Goal: Task Accomplishment & Management: Manage account settings

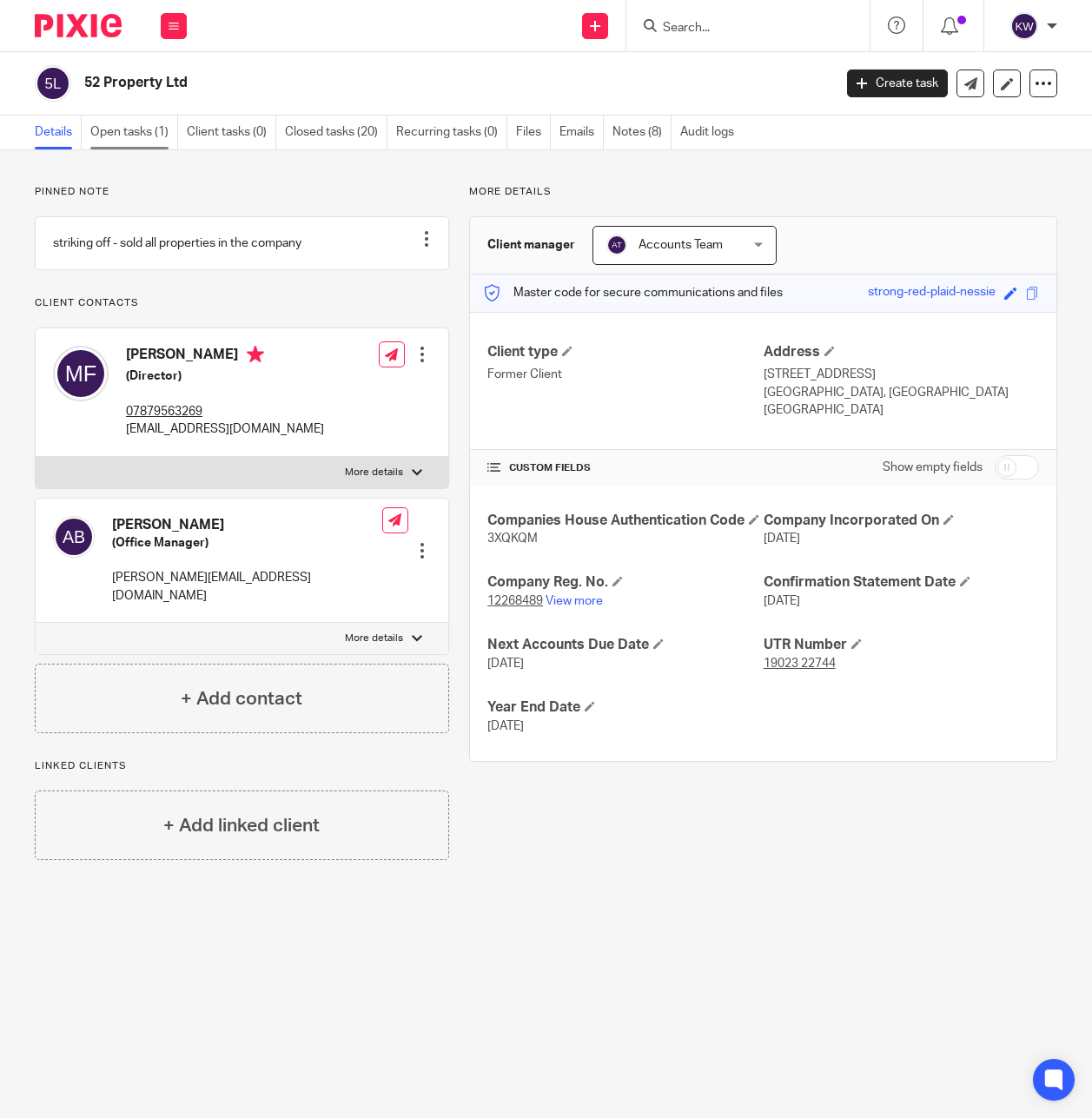
click at [143, 126] on link "Open tasks (1)" at bounding box center [133, 133] width 87 height 34
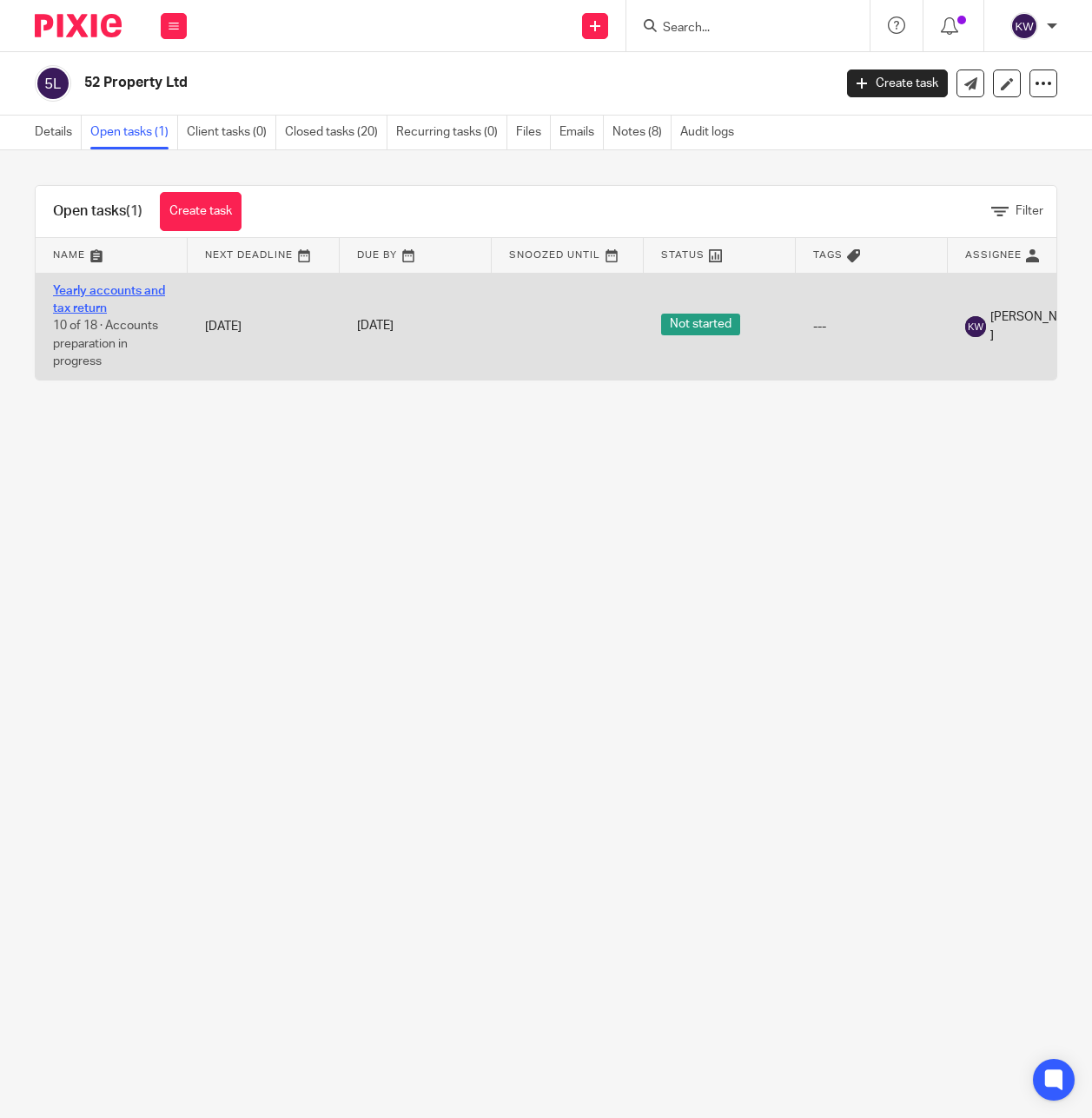
click at [124, 295] on link "Yearly accounts and tax return" at bounding box center [109, 300] width 112 height 29
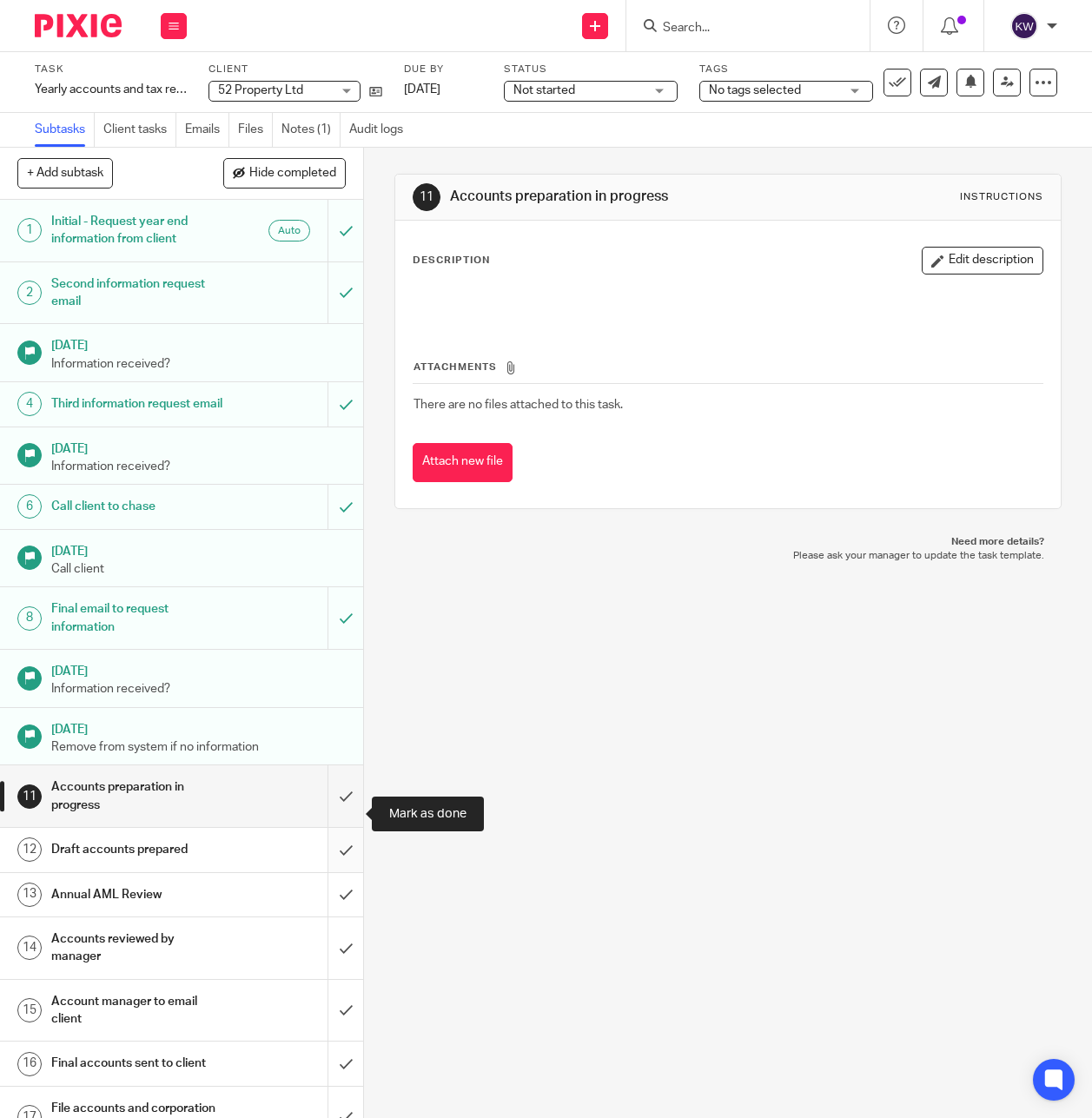
drag, startPoint x: 346, startPoint y: 813, endPoint x: 345, endPoint y: 867, distance: 54.0
click at [346, 814] on input "submit" at bounding box center [181, 796] width 363 height 62
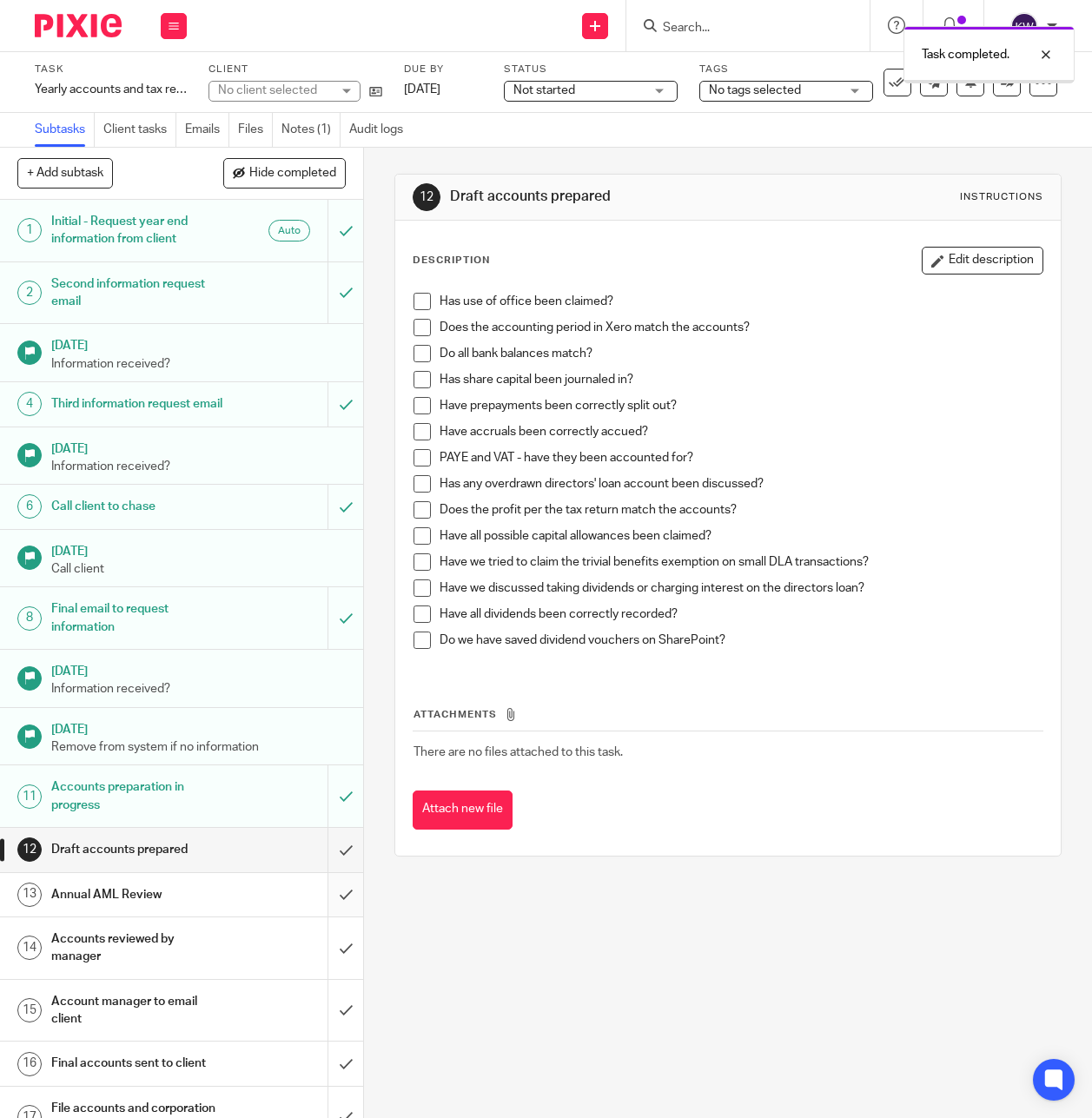
click at [347, 911] on input "submit" at bounding box center [181, 894] width 363 height 43
click at [346, 865] on input "submit" at bounding box center [181, 849] width 363 height 43
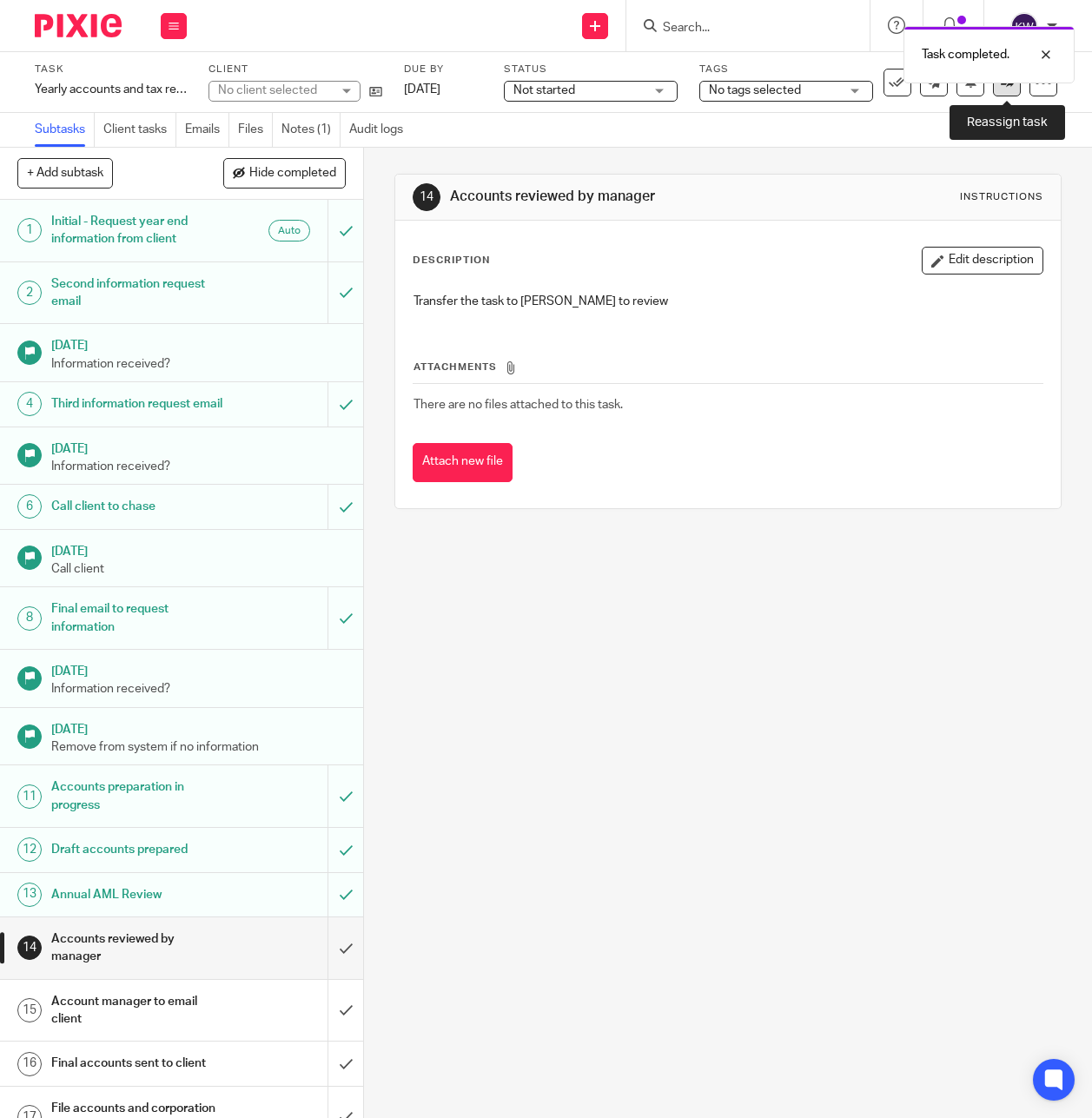
click at [1007, 87] on icon at bounding box center [1007, 82] width 13 height 13
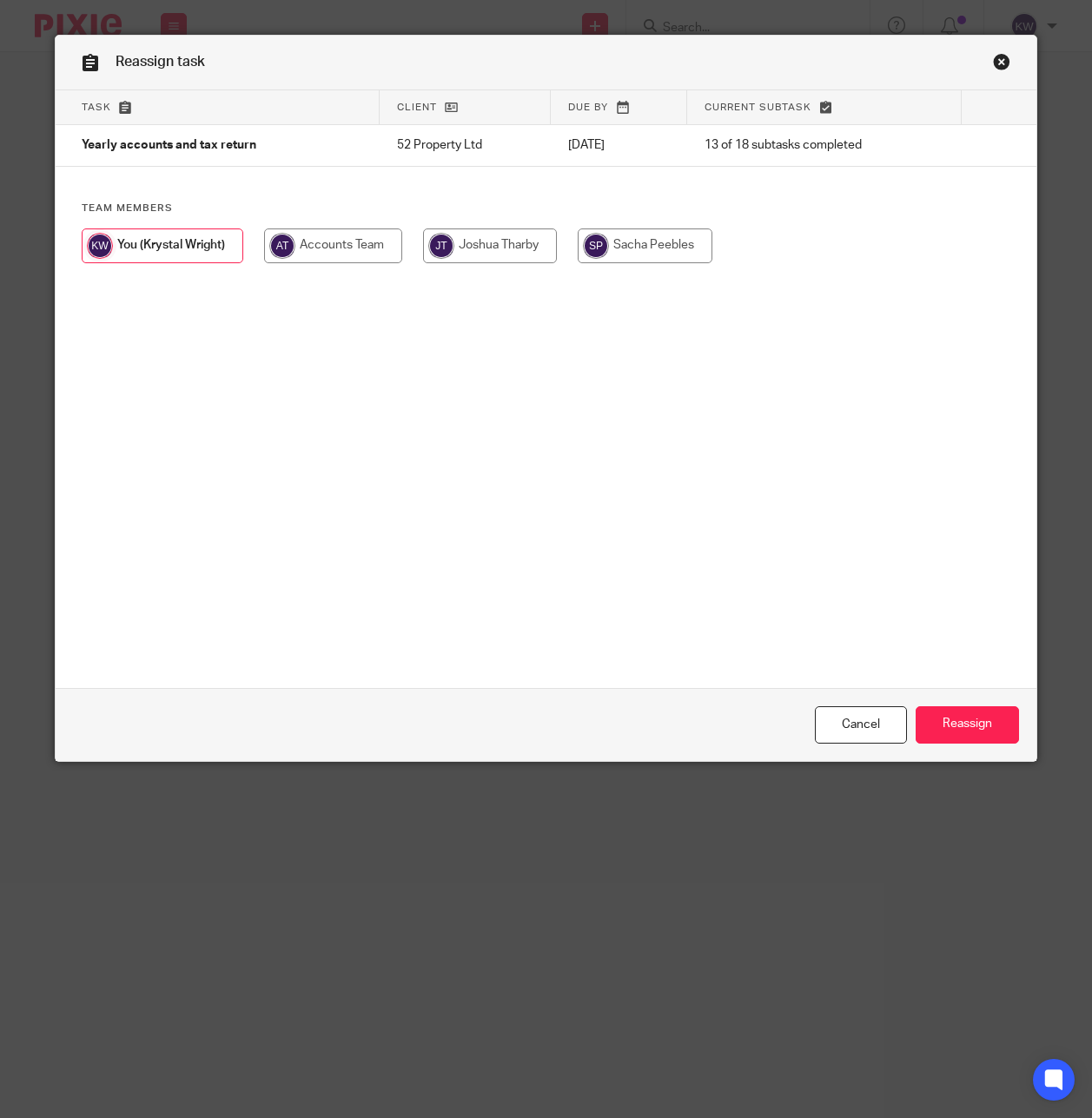
click at [512, 248] on input "radio" at bounding box center [489, 246] width 133 height 35
radio input "true"
click at [987, 720] on input "Reassign" at bounding box center [967, 725] width 103 height 38
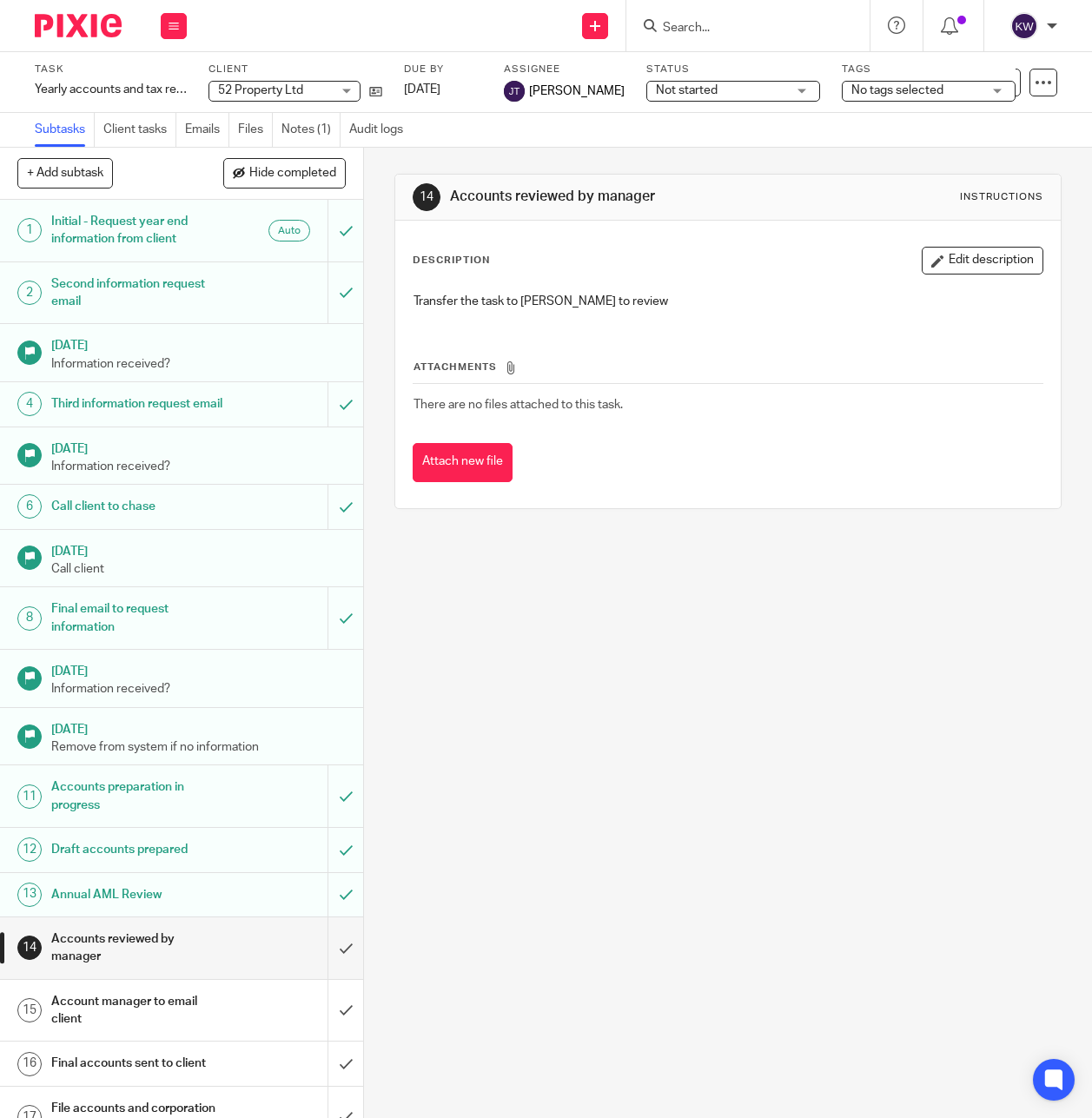
click at [674, 37] on div at bounding box center [748, 26] width 243 height 52
click at [673, 25] on input "Search" at bounding box center [739, 29] width 156 height 16
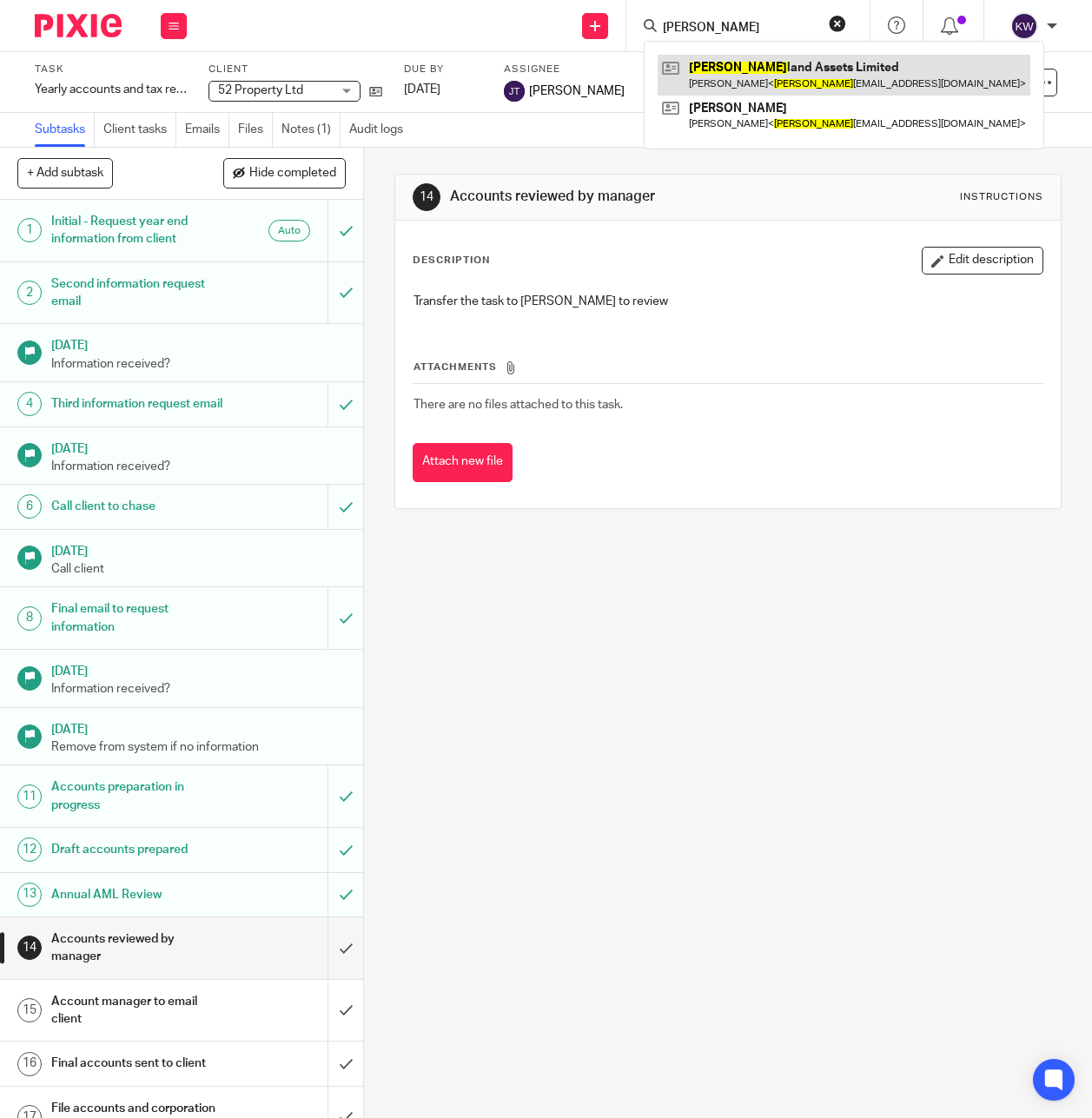
type input "suther"
click at [700, 73] on link at bounding box center [844, 74] width 373 height 40
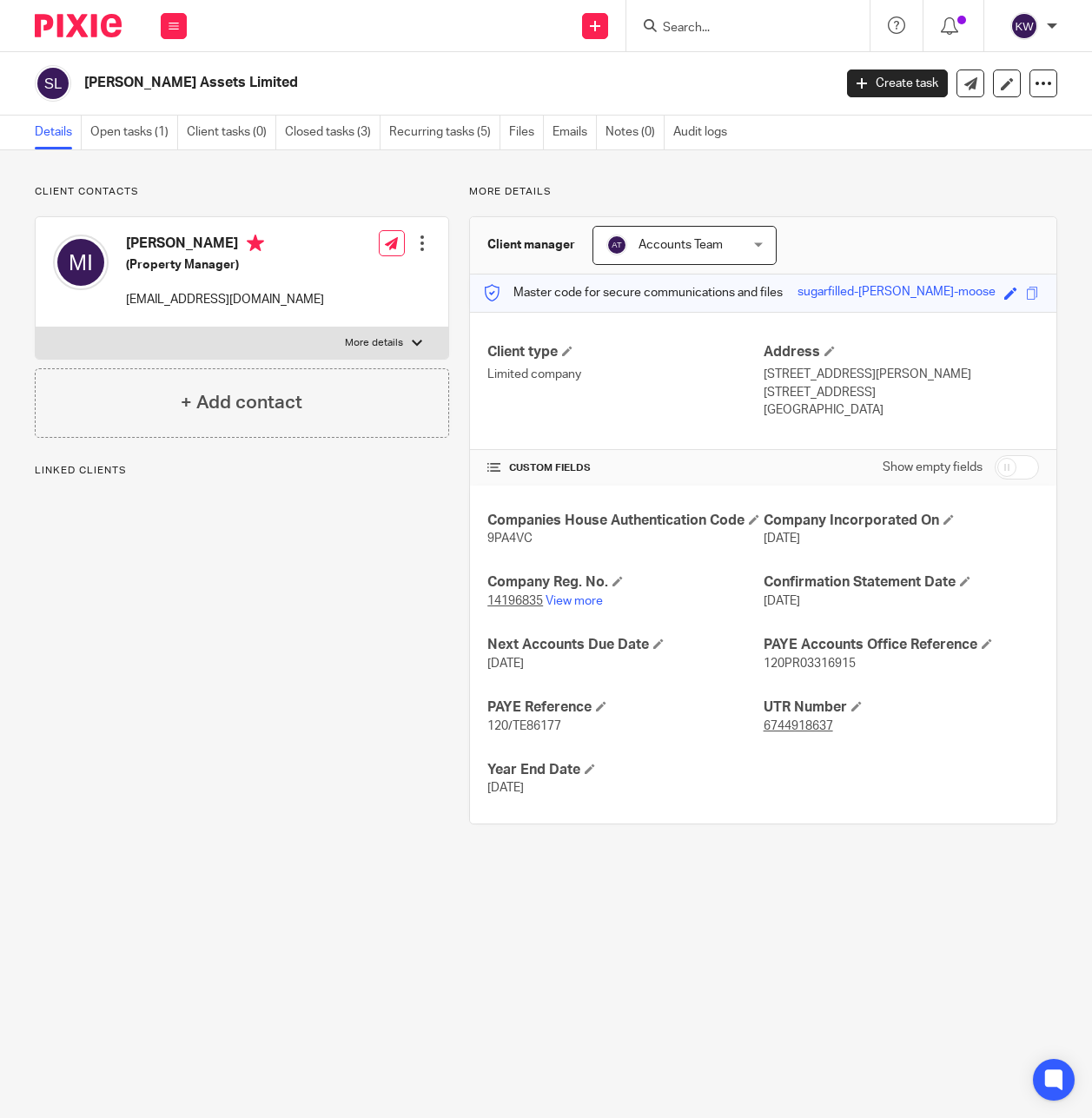
click at [166, 302] on p "sutherlandassetsltd@outlook.com" at bounding box center [224, 299] width 198 height 17
copy div "sutherlandassetsltd@outlook.com"
click at [166, 32] on button at bounding box center [174, 26] width 26 height 26
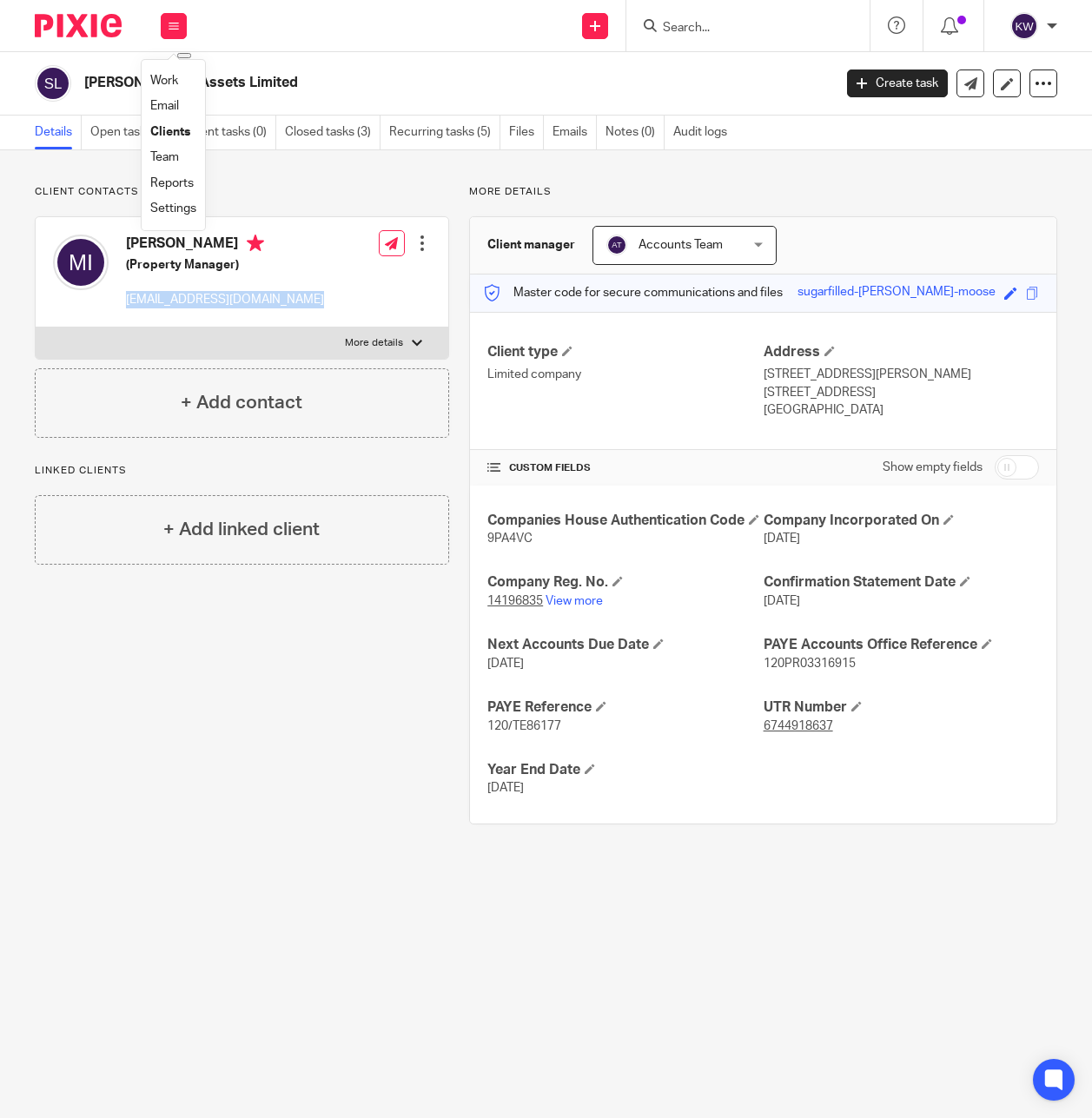
click at [172, 163] on link "Team" at bounding box center [164, 156] width 29 height 12
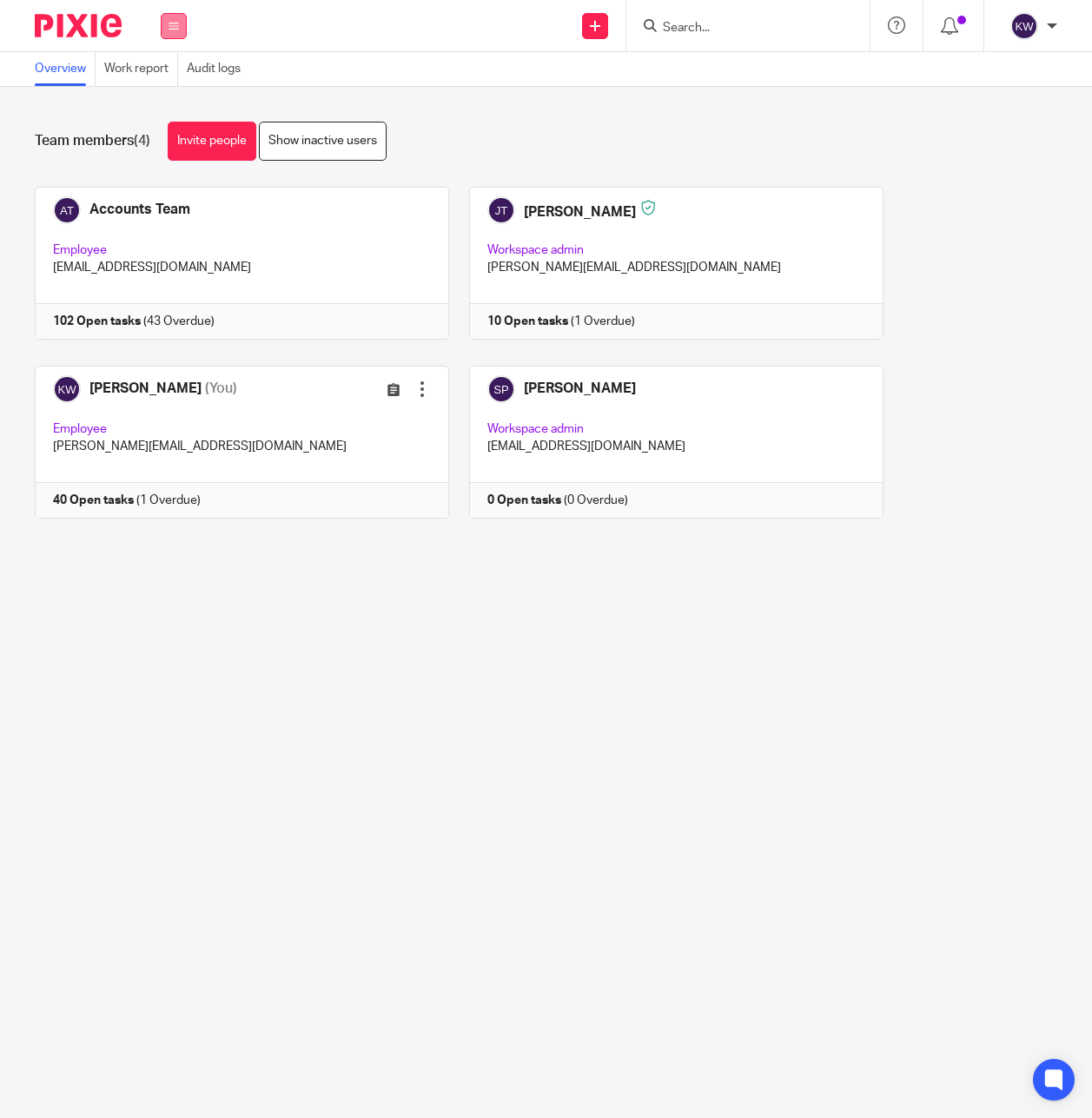
click at [177, 27] on icon at bounding box center [173, 26] width 10 height 10
click at [172, 84] on link "Work" at bounding box center [164, 80] width 28 height 12
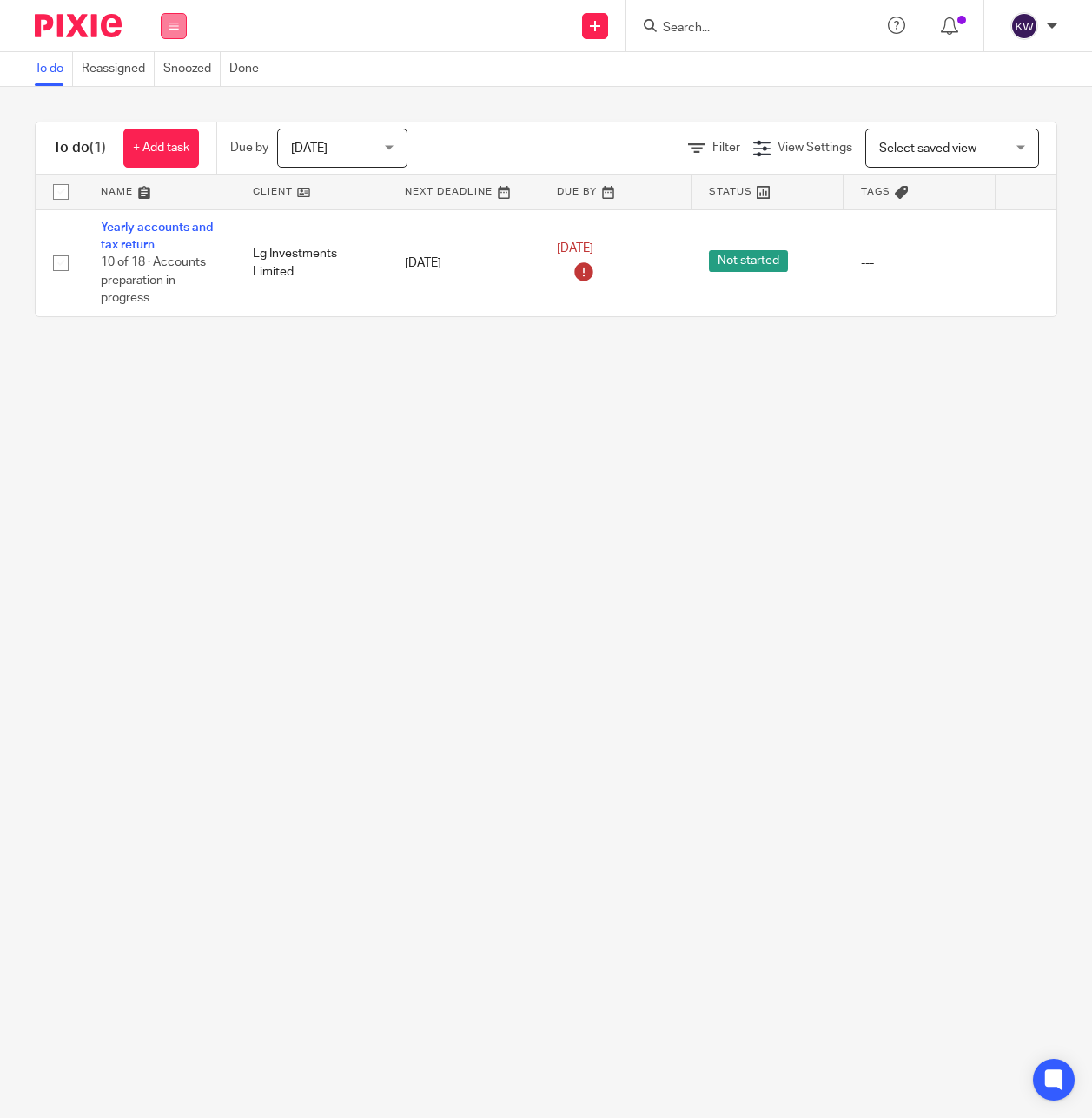
click at [182, 30] on button at bounding box center [174, 26] width 26 height 26
click at [177, 157] on link "Team" at bounding box center [164, 156] width 29 height 12
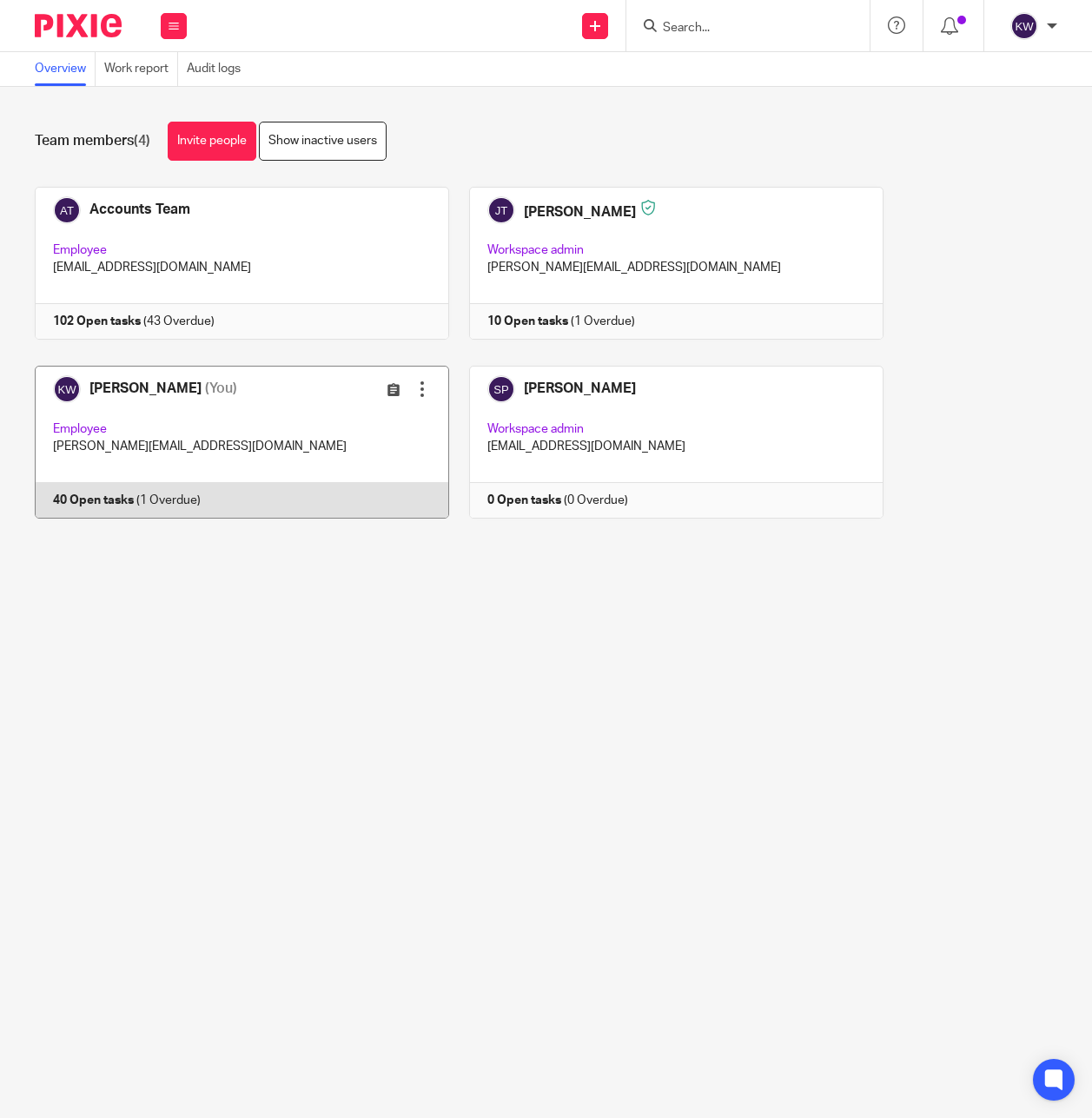
click at [180, 420] on link at bounding box center [232, 442] width 434 height 153
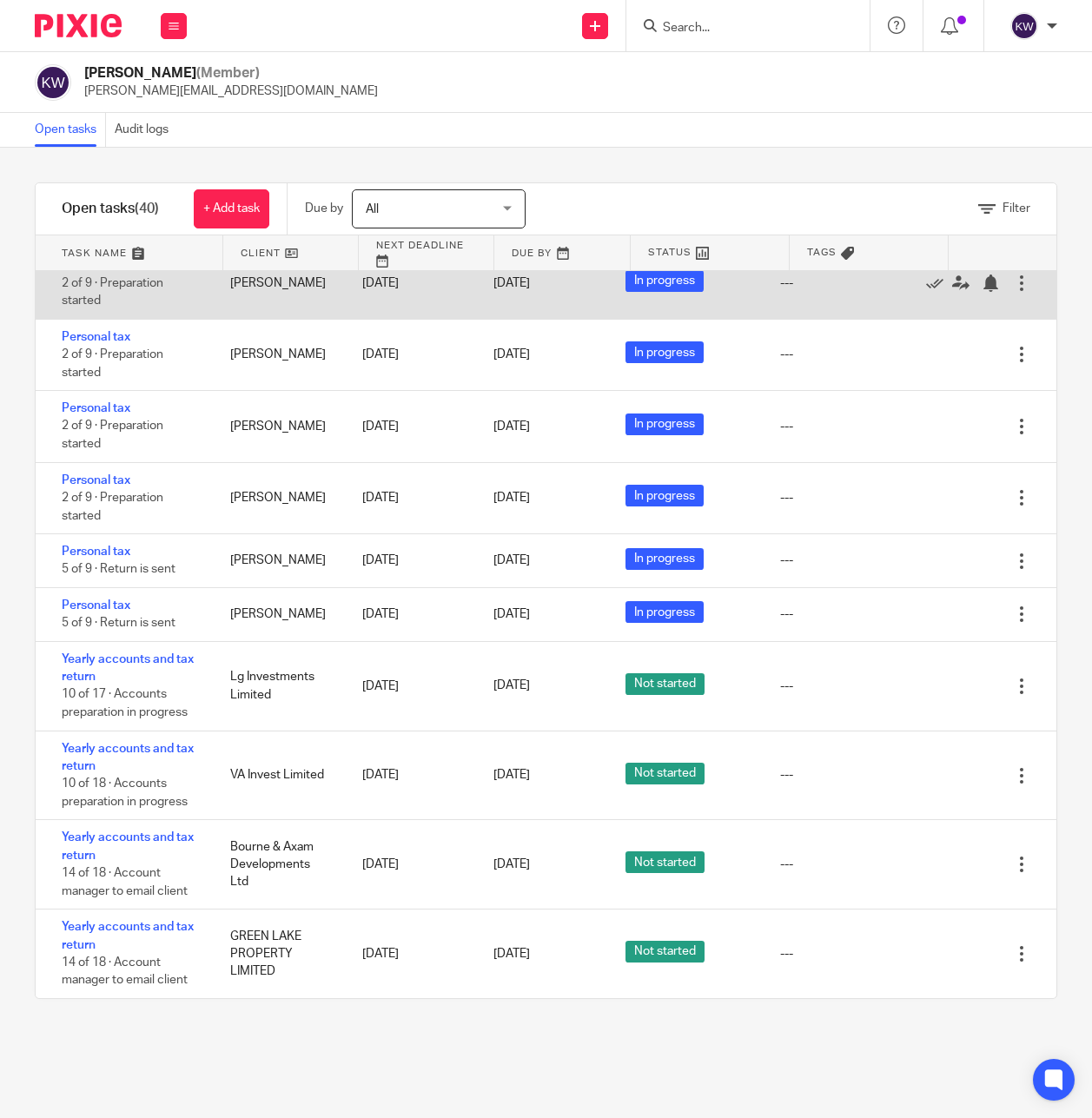
scroll to position [2515, 0]
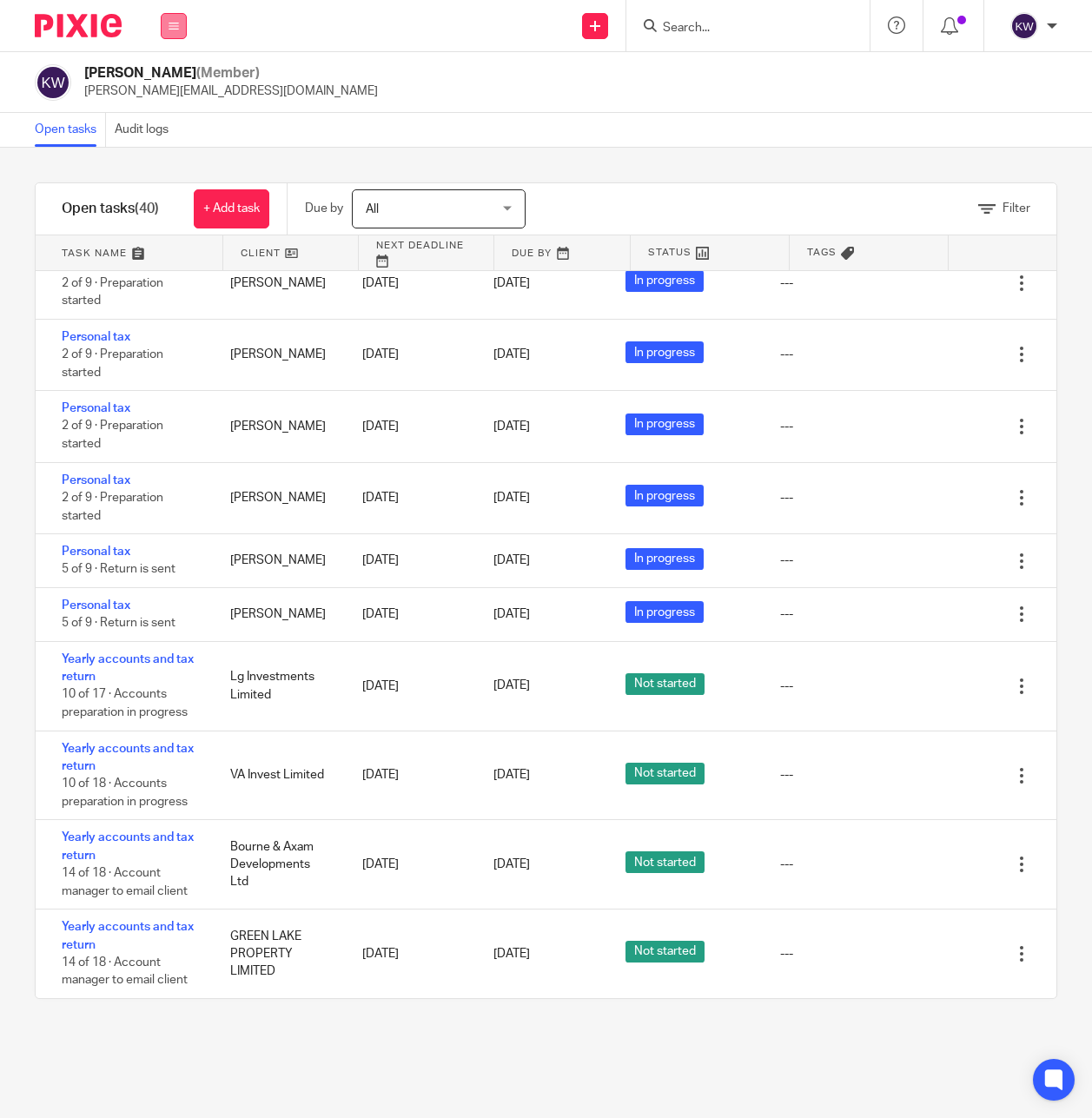
click at [175, 32] on button at bounding box center [174, 26] width 26 height 26
click at [180, 163] on li "Team" at bounding box center [173, 157] width 46 height 25
click at [165, 162] on link "Team" at bounding box center [165, 156] width 30 height 12
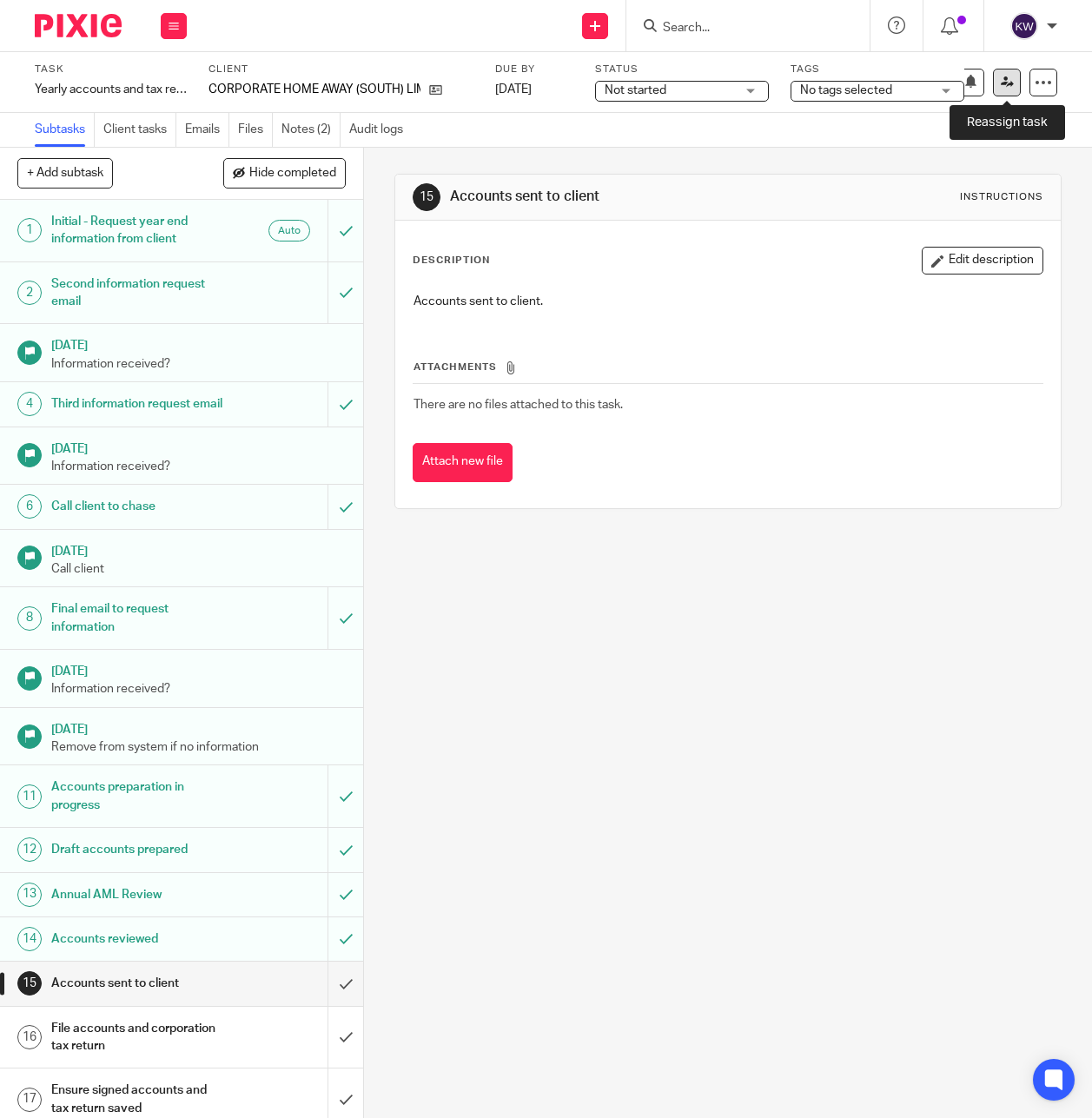
click at [1002, 86] on icon at bounding box center [1007, 82] width 13 height 13
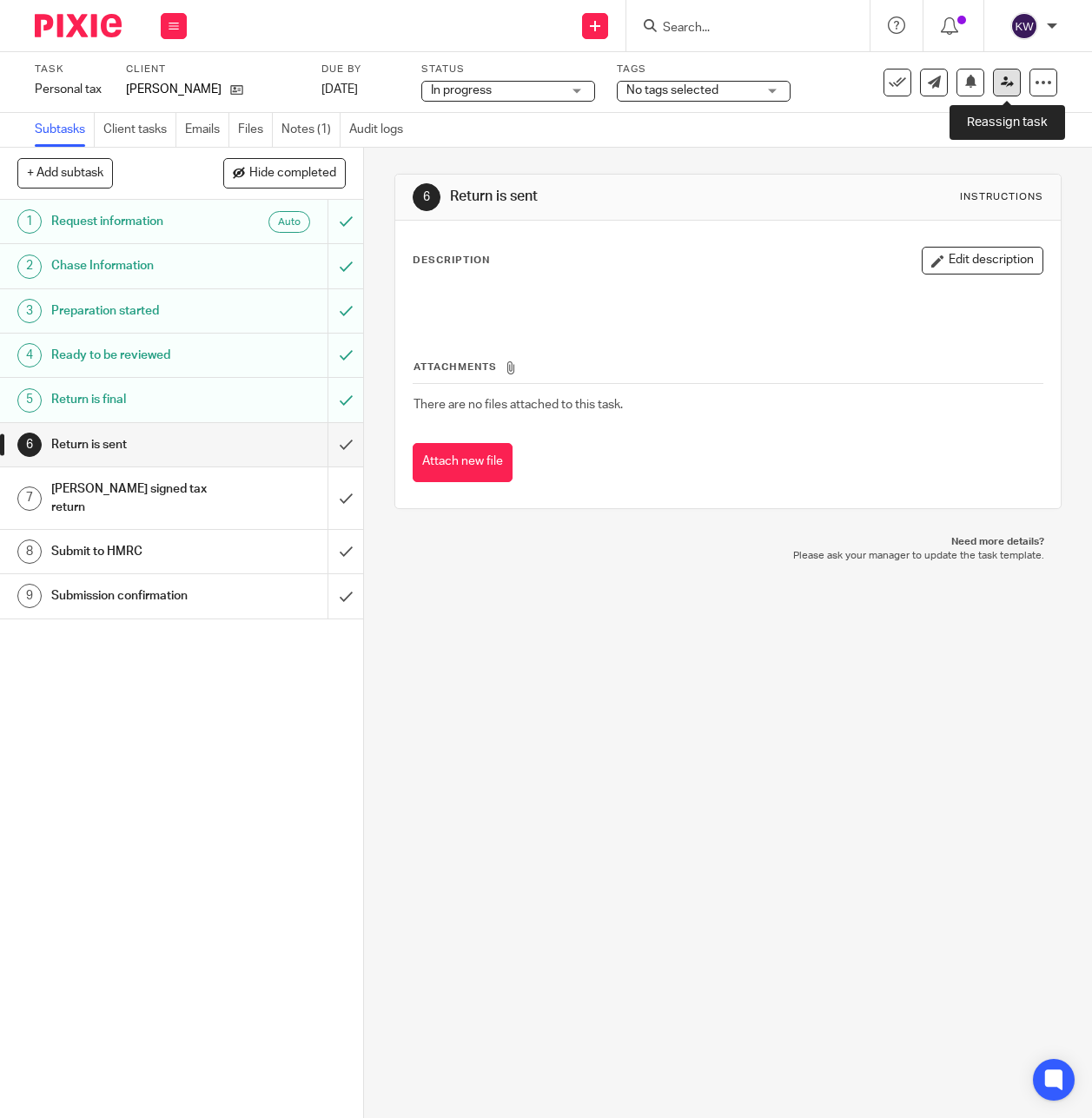
click at [1013, 86] on icon at bounding box center [1007, 82] width 13 height 13
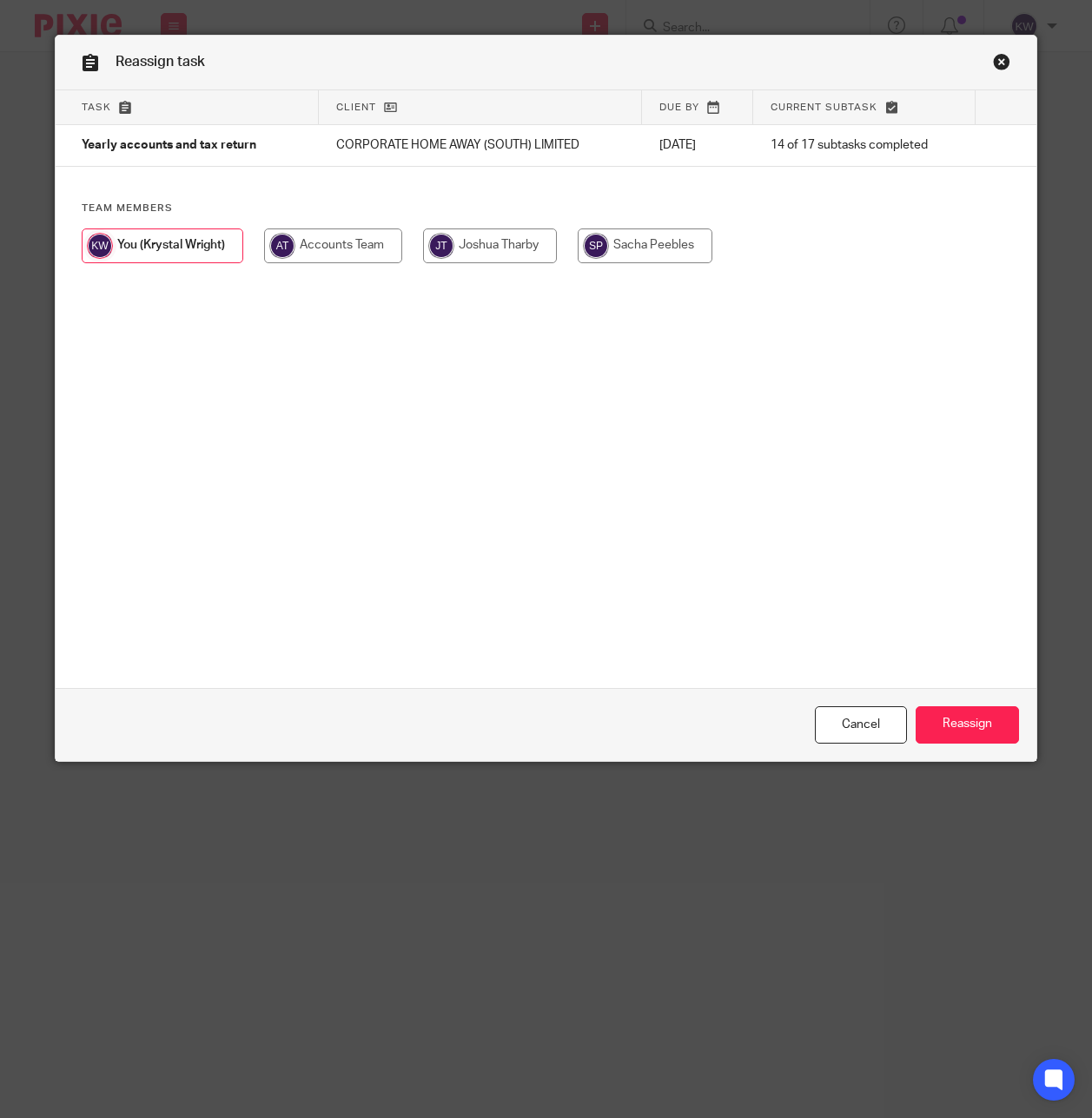
click at [621, 256] on input "radio" at bounding box center [645, 246] width 134 height 35
radio input "true"
drag, startPoint x: 950, startPoint y: 726, endPoint x: 934, endPoint y: 690, distance: 39.4
click at [950, 726] on input "Reassign" at bounding box center [967, 725] width 103 height 38
click at [606, 250] on input "radio" at bounding box center [645, 246] width 134 height 35
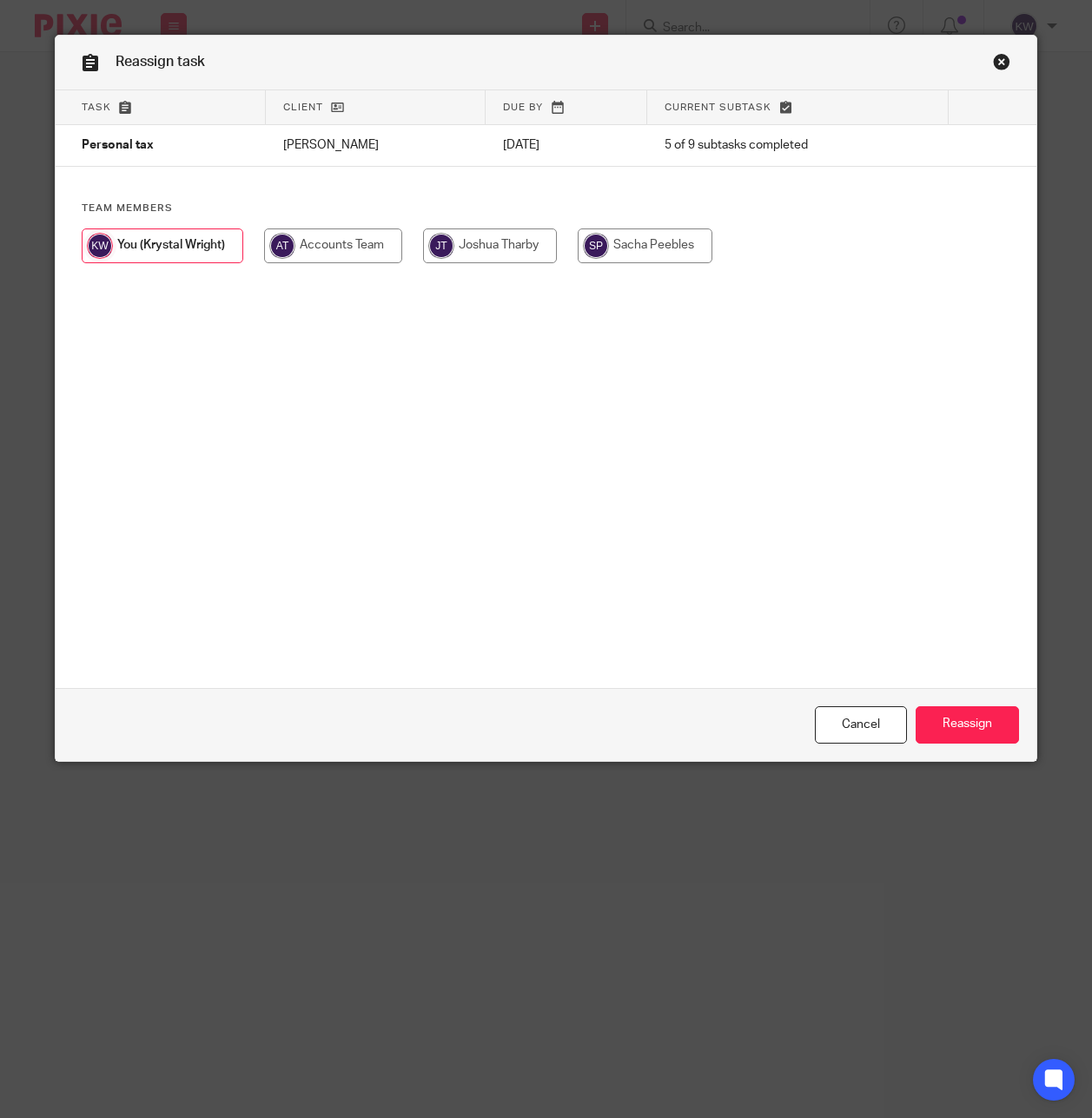
radio input "true"
click at [926, 722] on input "Reassign" at bounding box center [967, 725] width 103 height 38
